Goal: Task Accomplishment & Management: Use online tool/utility

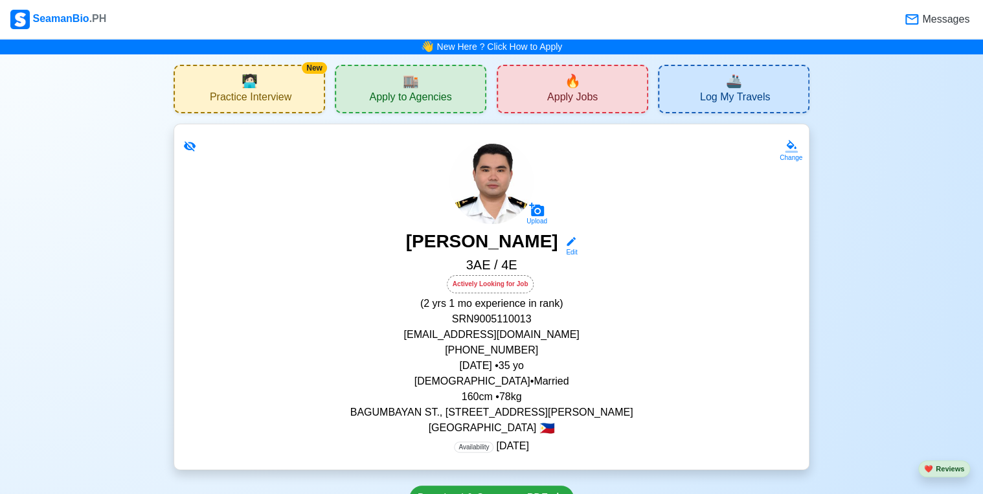
click at [933, 17] on span "Messages" at bounding box center [945, 20] width 50 height 16
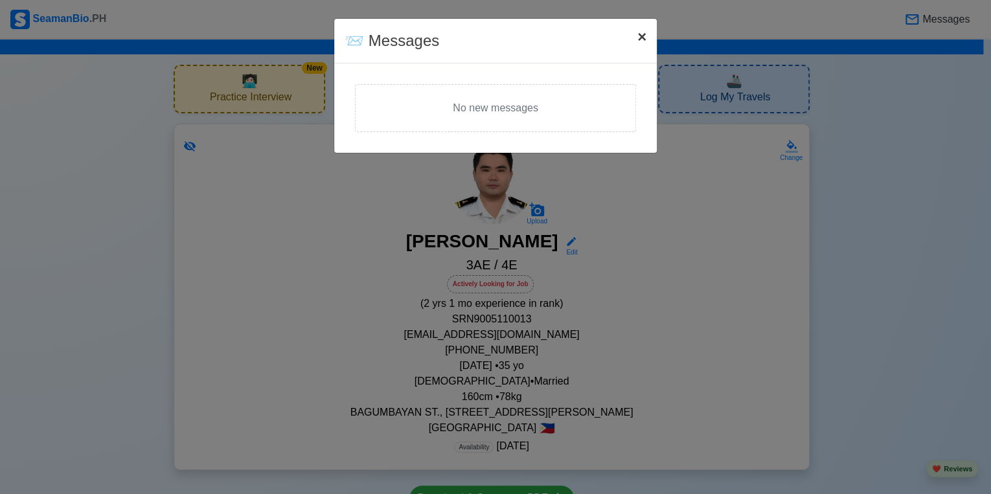
click at [639, 39] on span "×" at bounding box center [641, 36] width 9 height 17
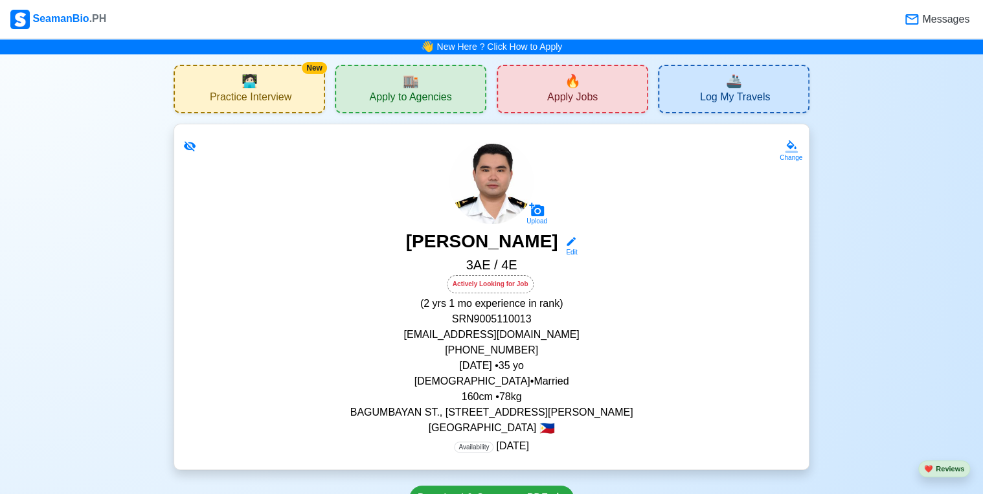
click at [602, 103] on div "🔥 Apply Jobs" at bounding box center [573, 89] width 152 height 49
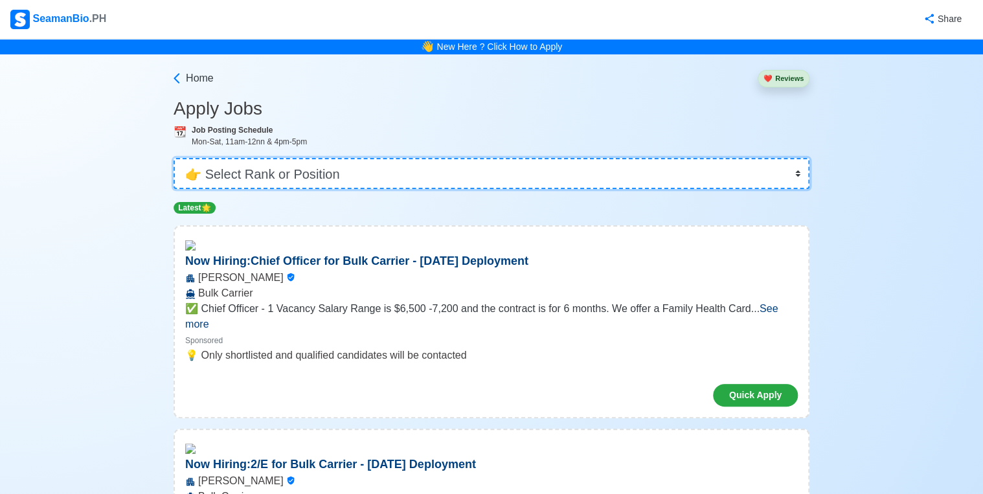
click at [391, 176] on select "👉 Select Rank or Position Master Chief Officer 2nd Officer 3rd Officer Junior O…" at bounding box center [492, 173] width 636 height 31
select select "3rd Assistant Engineer"
click at [174, 158] on select "👉 Select Rank or Position Master Chief Officer 2nd Officer 3rd Officer Junior O…" at bounding box center [492, 173] width 636 height 31
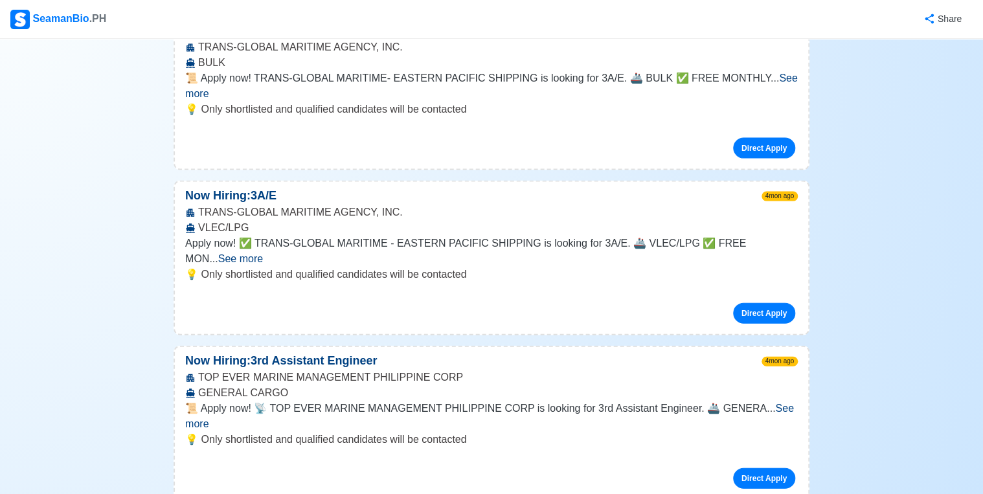
scroll to position [3834, 0]
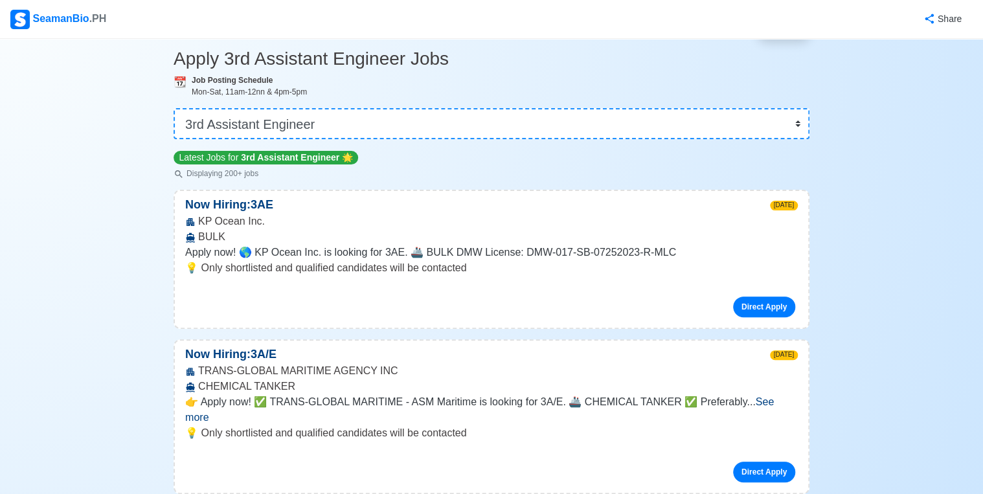
scroll to position [52, 0]
